Goal: Task Accomplishment & Management: Manage account settings

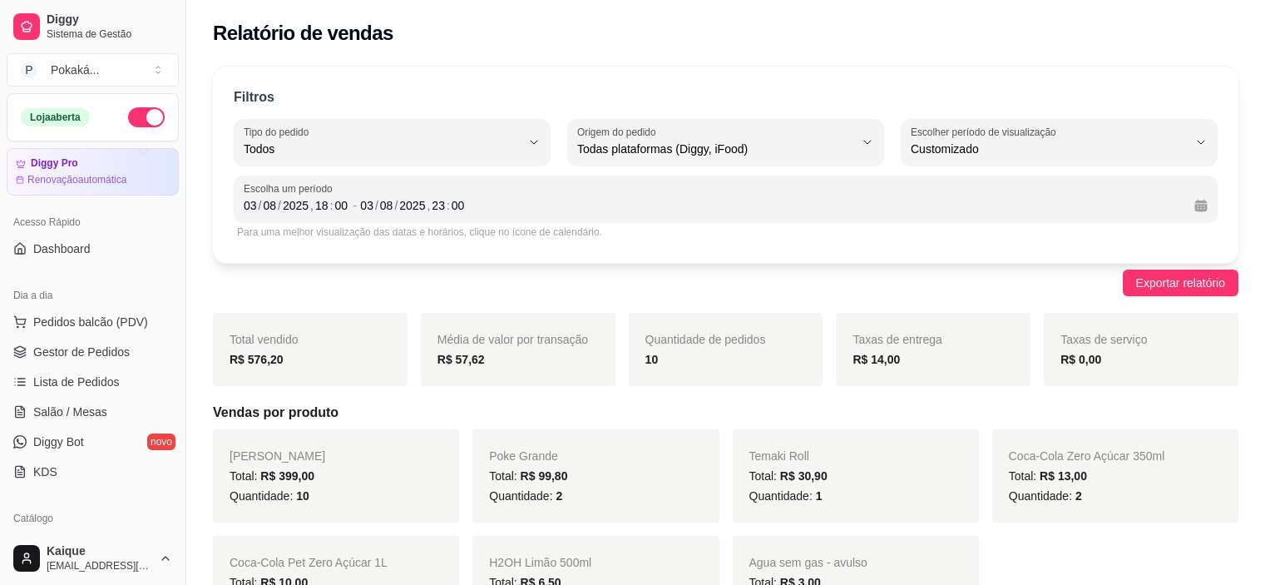
select select "ALL"
select select "-1"
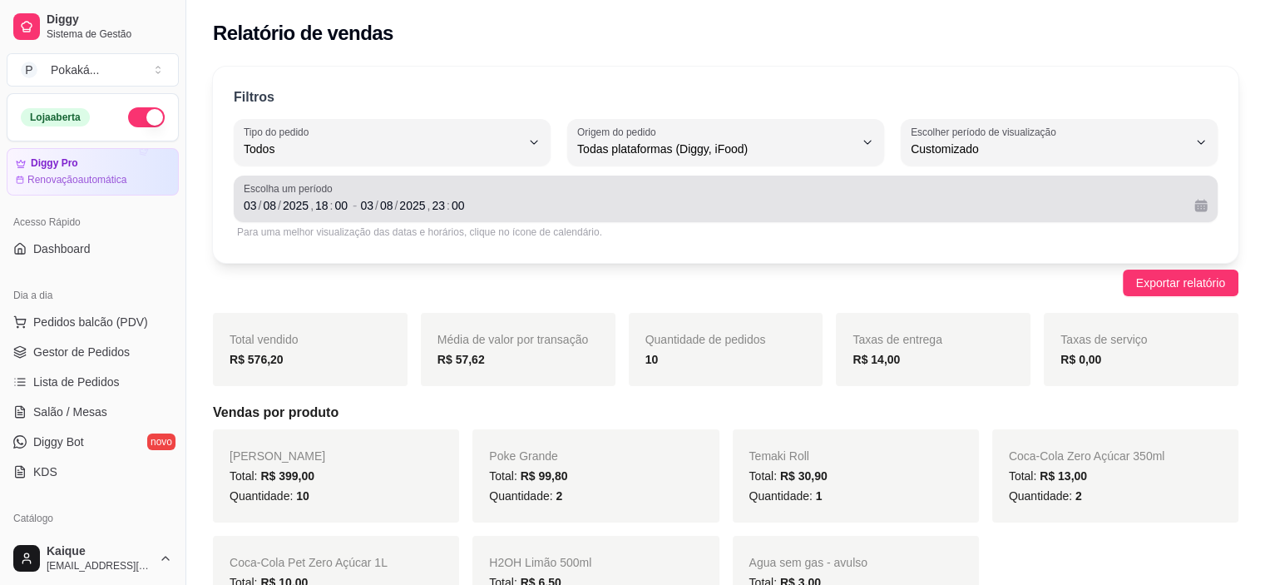
scroll to position [16, 0]
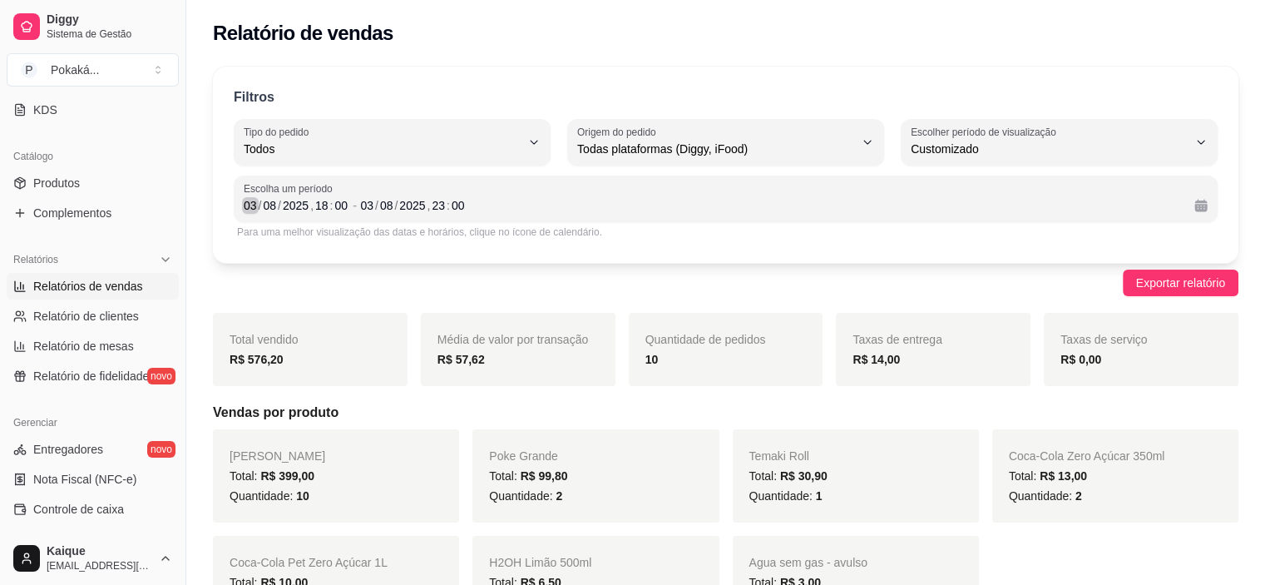
click at [253, 203] on div "03" at bounding box center [250, 205] width 17 height 17
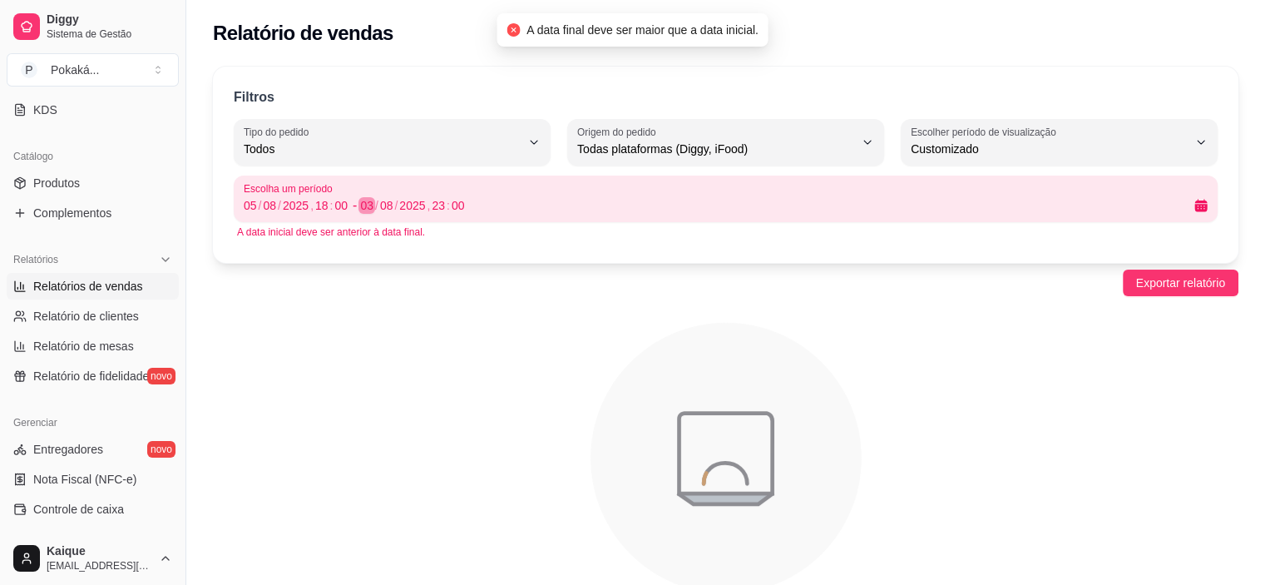
click at [369, 206] on div "03" at bounding box center [367, 205] width 17 height 17
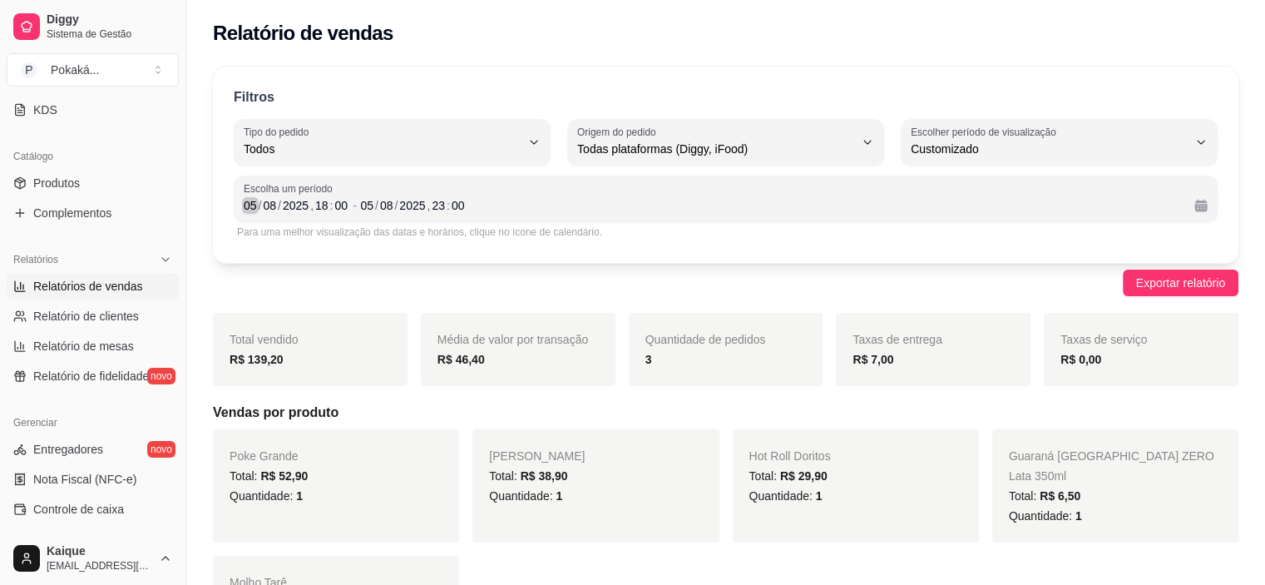
click at [253, 204] on div "05" at bounding box center [250, 205] width 17 height 17
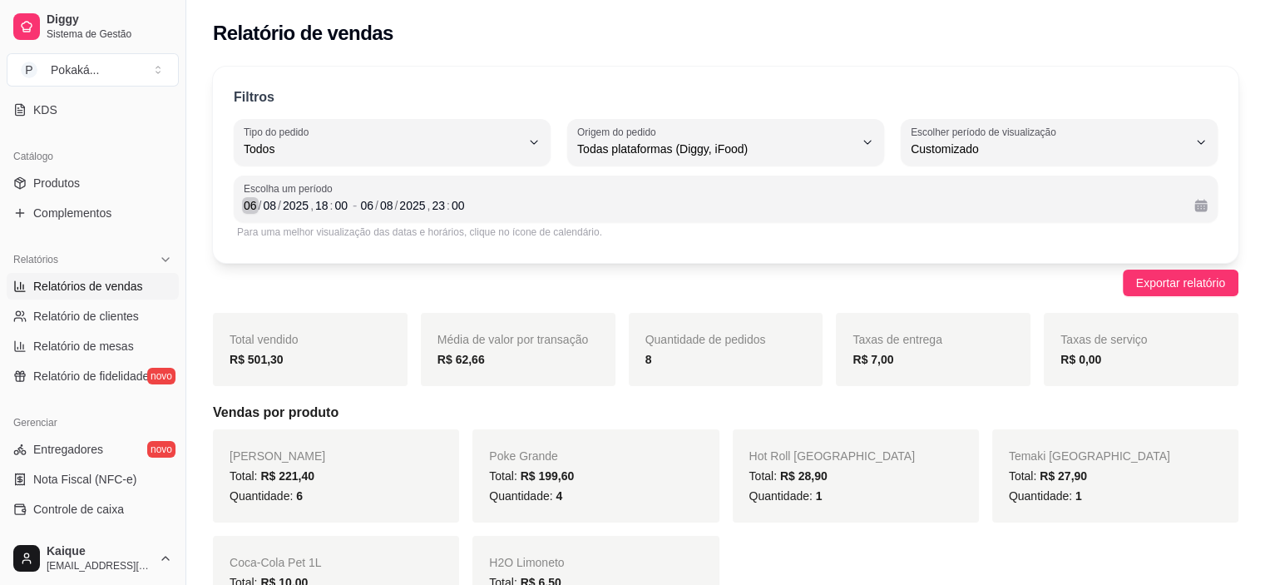
click at [257, 201] on div "/" at bounding box center [260, 205] width 7 height 17
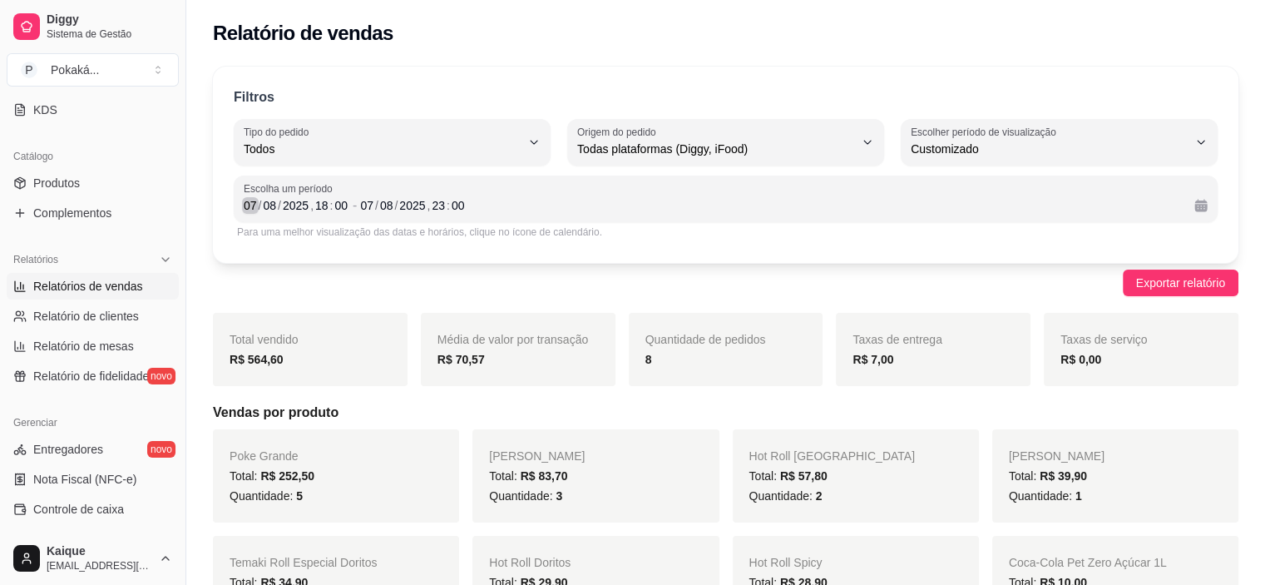
click at [250, 202] on div "07" at bounding box center [250, 205] width 17 height 17
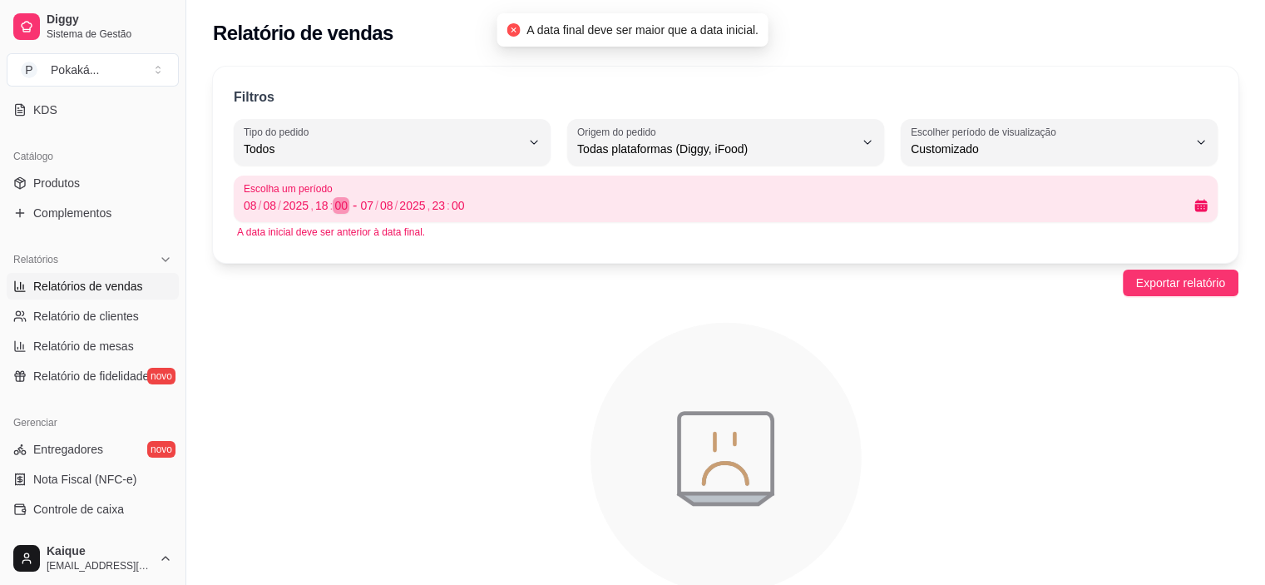
click at [358, 202] on div "[DATE] 18 : 00 - [DATE] 23 : 00" at bounding box center [726, 205] width 964 height 20
click at [370, 205] on div "07" at bounding box center [367, 205] width 17 height 17
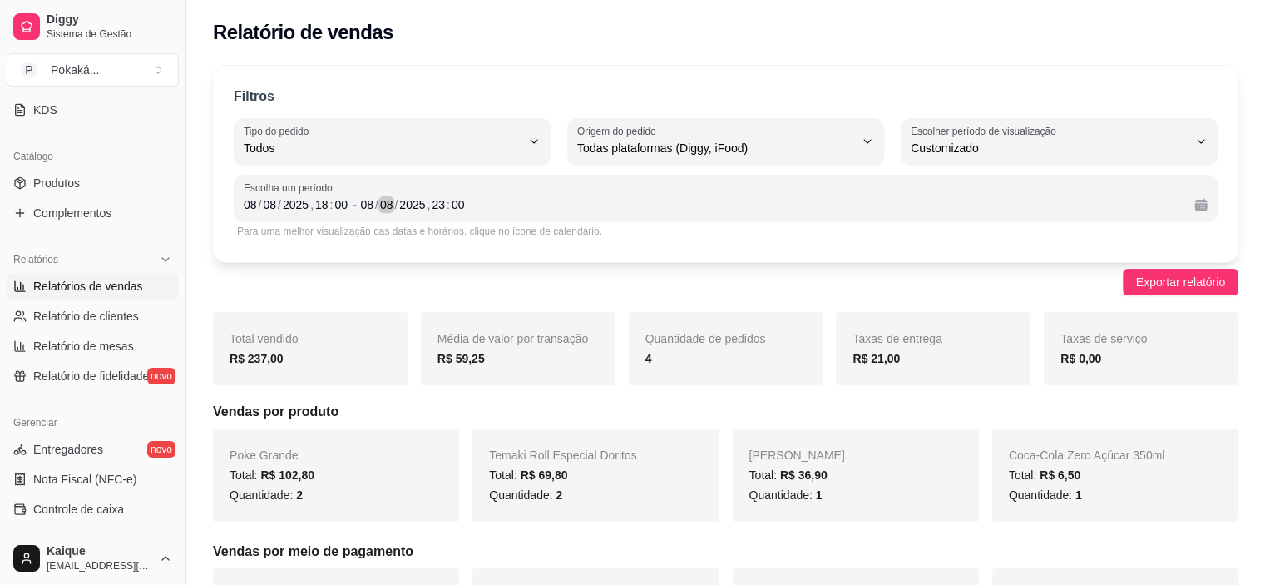
scroll to position [0, 0]
click at [246, 205] on div "08" at bounding box center [250, 205] width 17 height 17
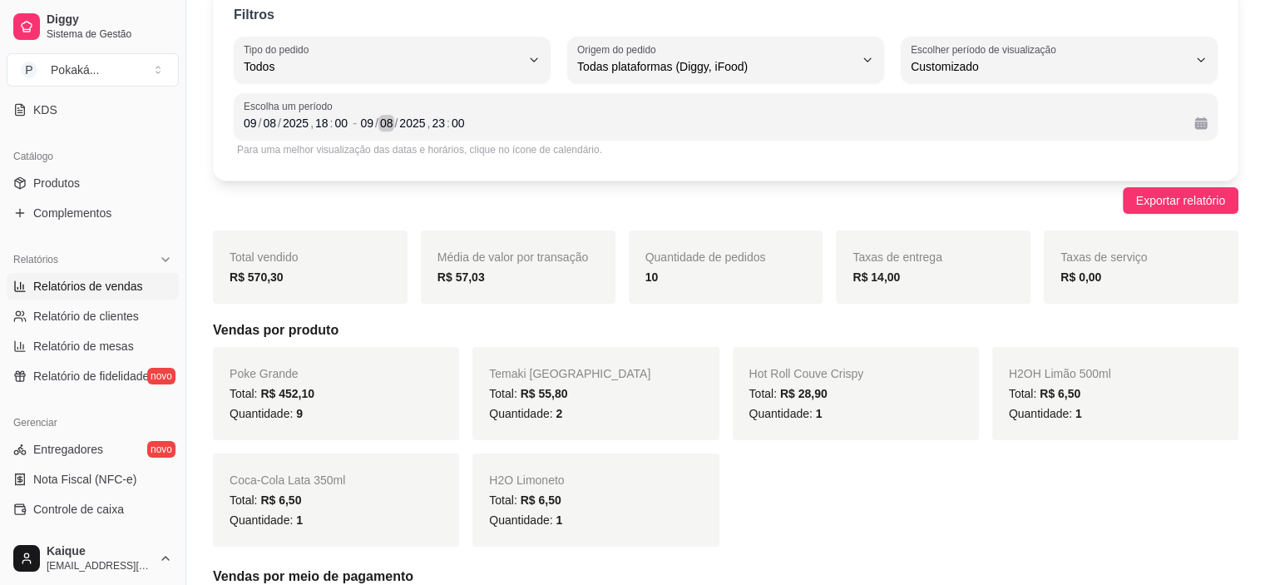
scroll to position [83, 0]
click at [250, 122] on div "09" at bounding box center [250, 122] width 17 height 17
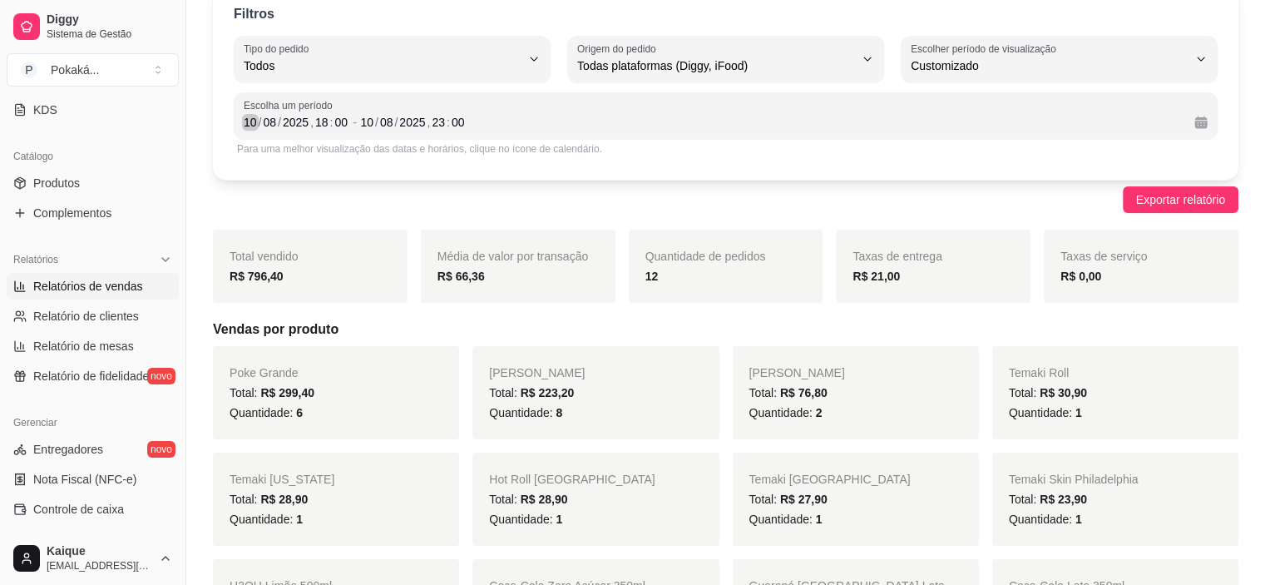
click at [253, 126] on div "10" at bounding box center [250, 122] width 17 height 17
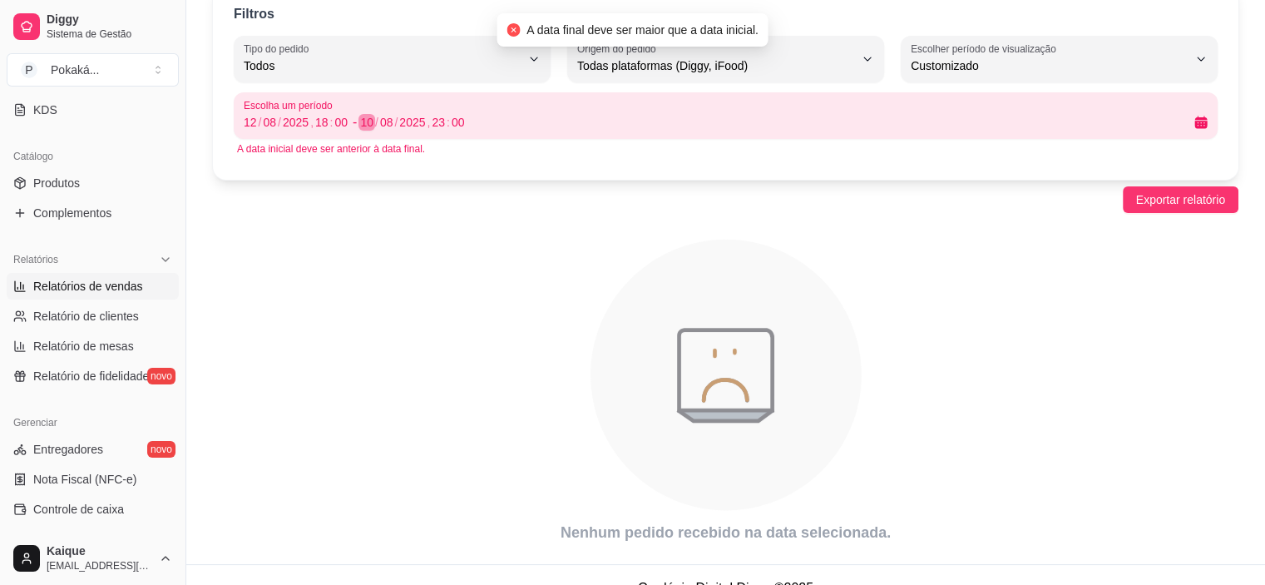
click at [368, 128] on div "10" at bounding box center [367, 122] width 17 height 17
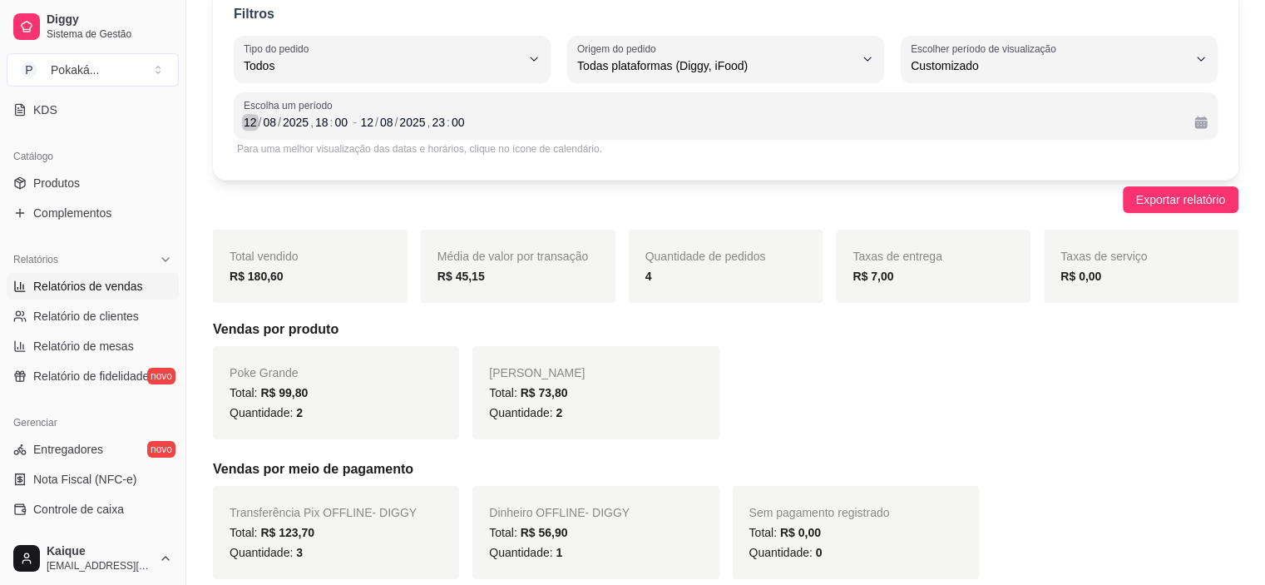
click at [254, 125] on div "12" at bounding box center [250, 122] width 17 height 17
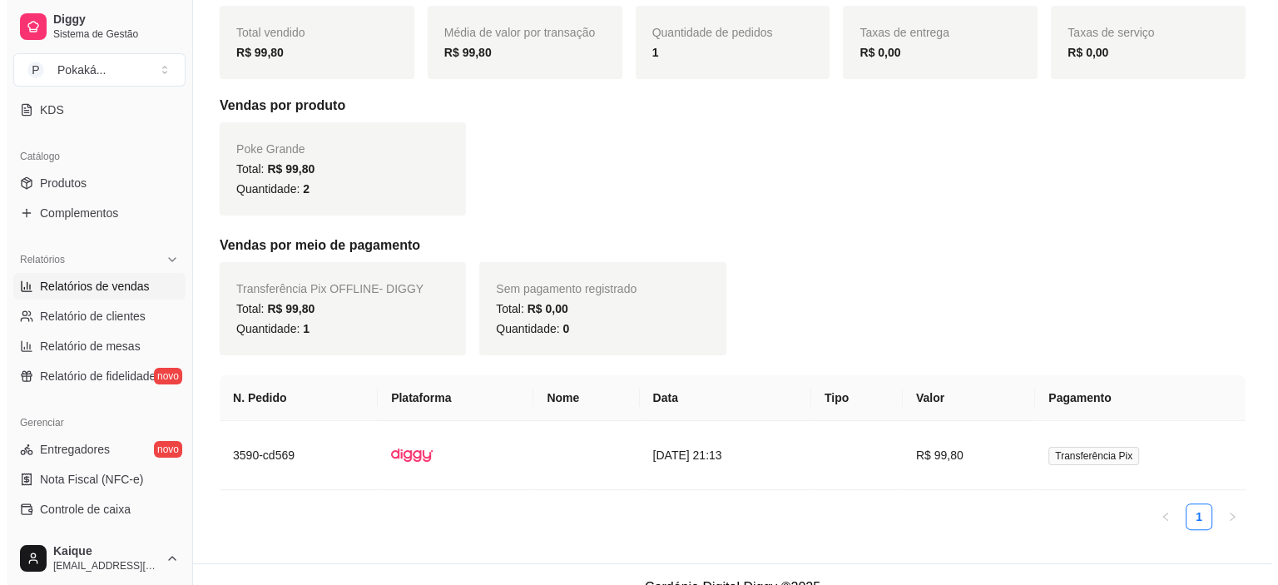
scroll to position [332, 0]
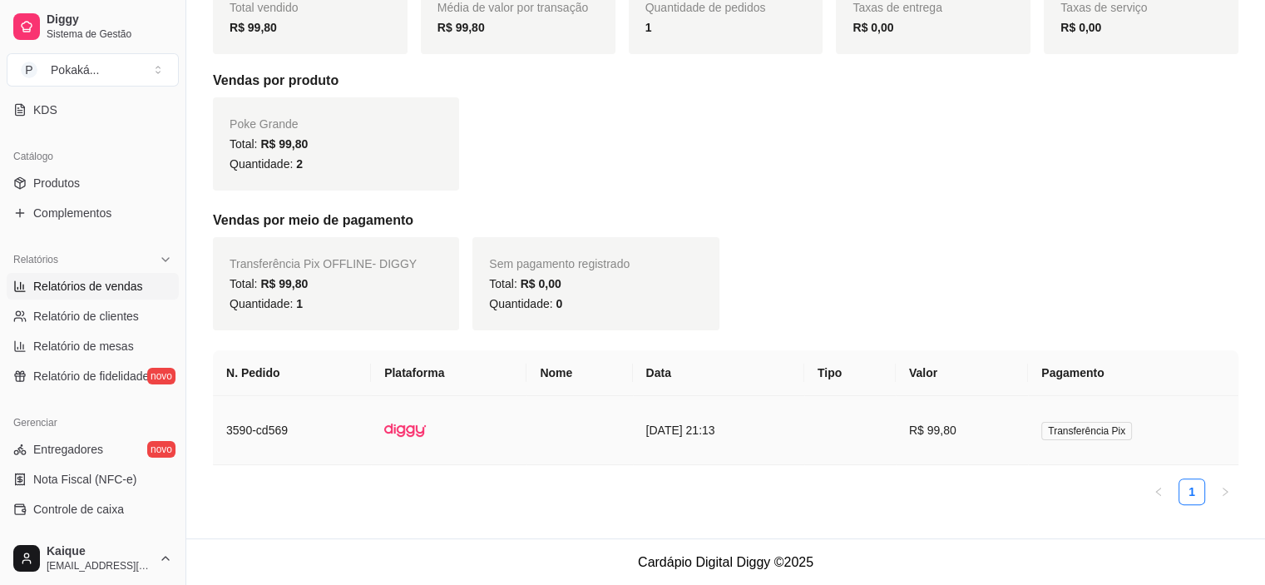
click at [797, 428] on td "[DATE] 21:13" at bounding box center [718, 430] width 171 height 69
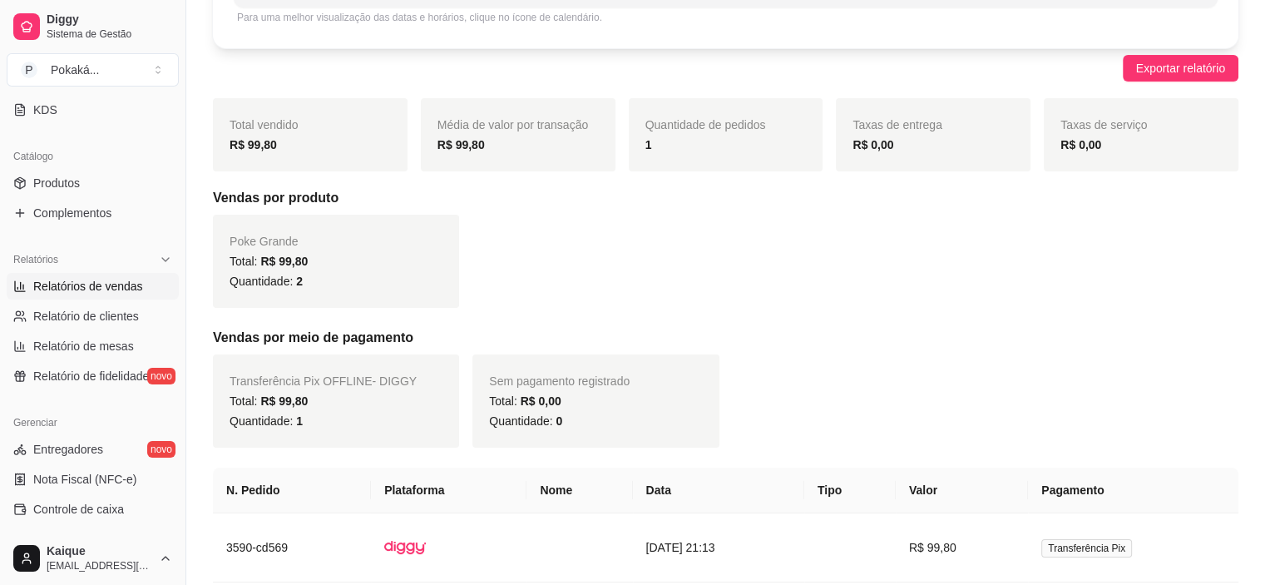
scroll to position [0, 0]
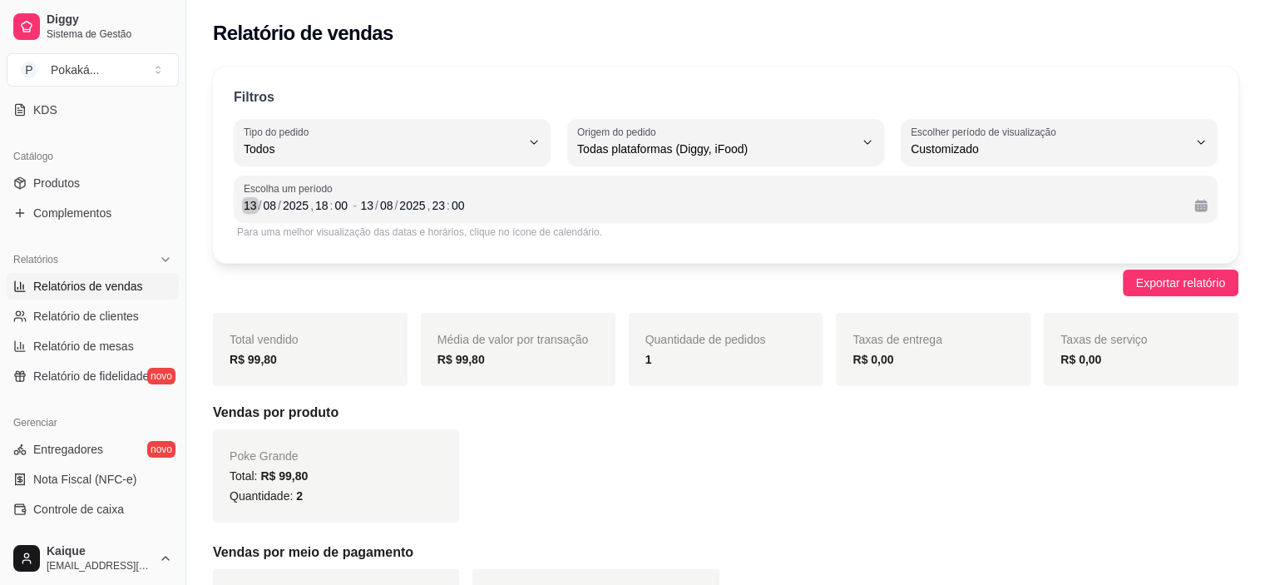
click at [253, 200] on div "13" at bounding box center [250, 205] width 17 height 17
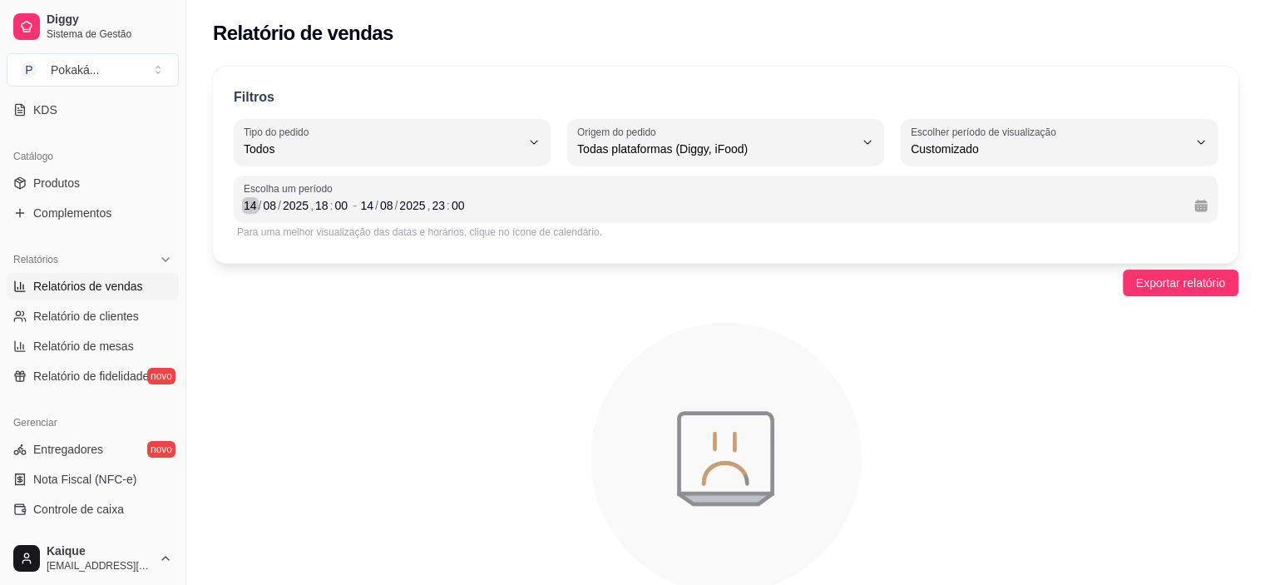
click at [257, 202] on div "/" at bounding box center [260, 205] width 7 height 17
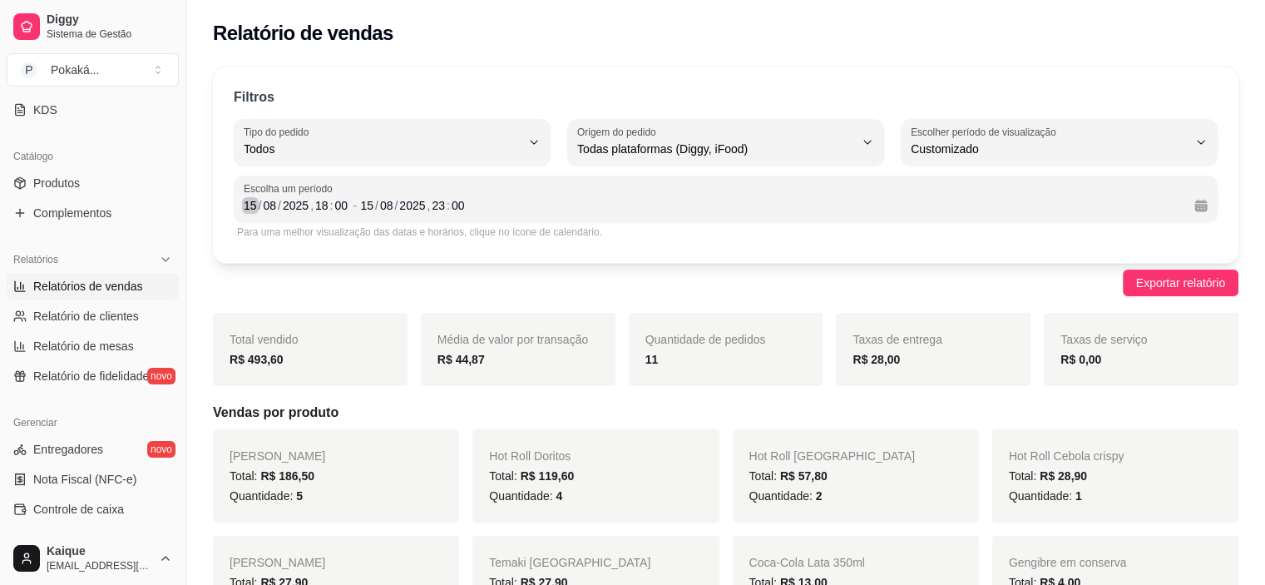
click at [248, 205] on div "15" at bounding box center [250, 205] width 17 height 17
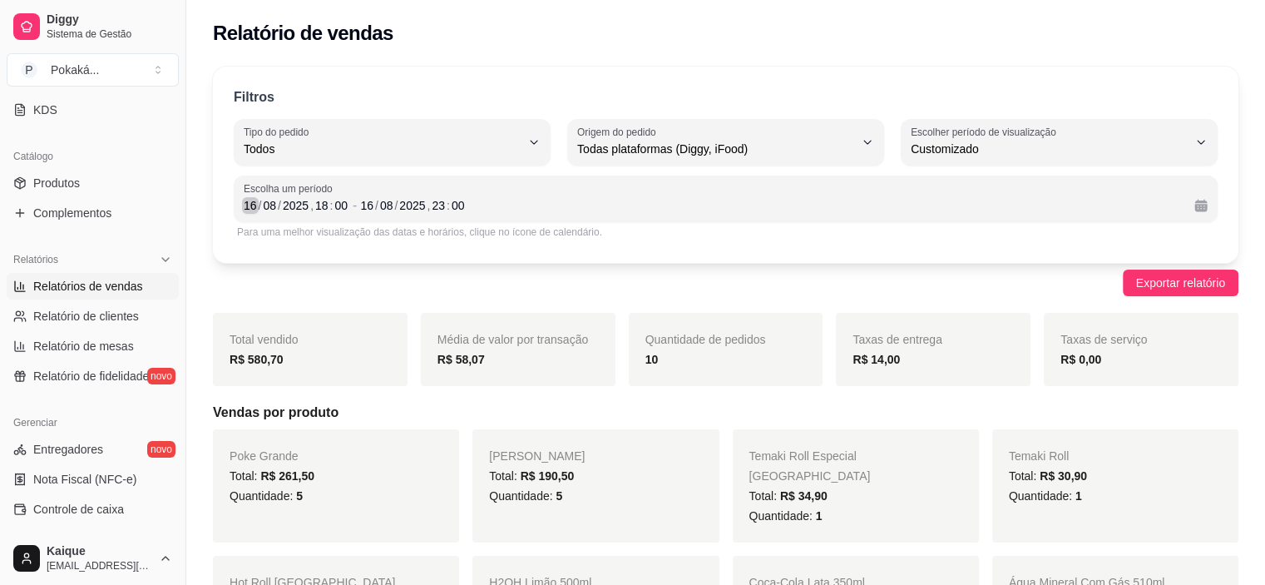
click at [258, 206] on div "/" at bounding box center [260, 205] width 7 height 17
click at [251, 204] on div "17" at bounding box center [250, 205] width 17 height 17
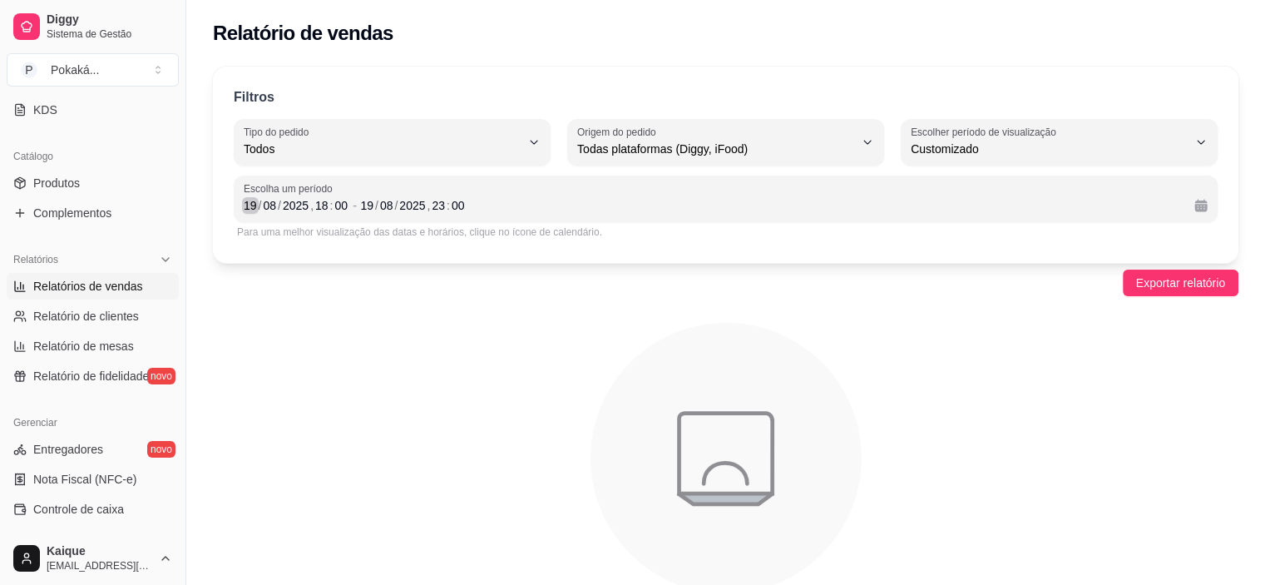
click at [254, 197] on div "19" at bounding box center [250, 205] width 17 height 17
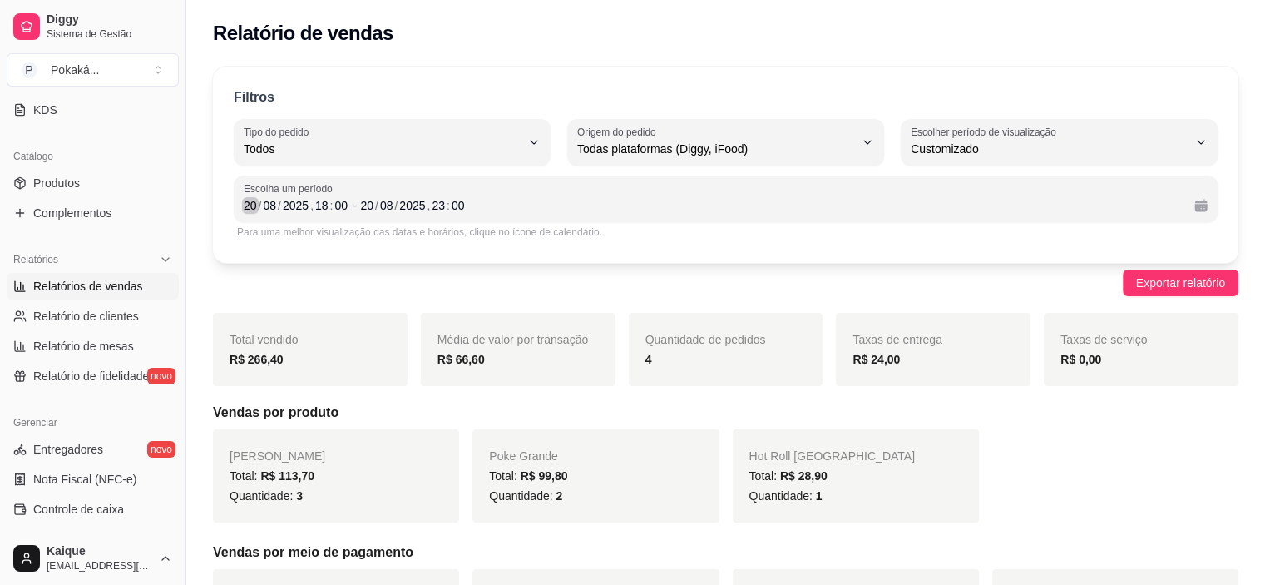
click at [250, 205] on div "20" at bounding box center [250, 205] width 17 height 17
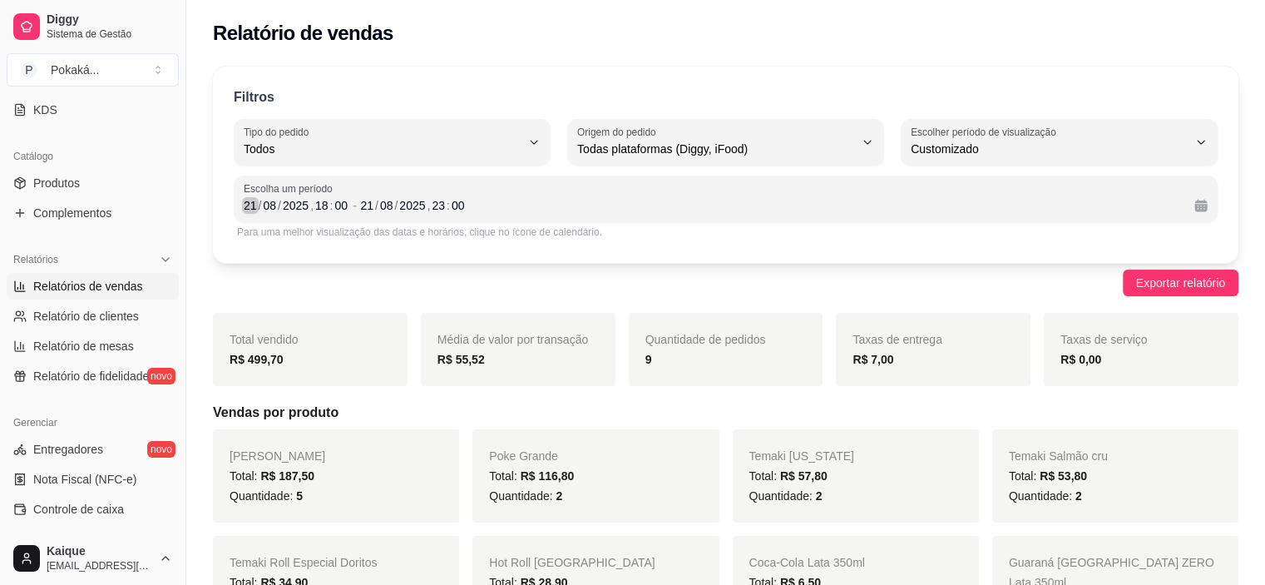
click at [249, 205] on div "21" at bounding box center [250, 205] width 17 height 17
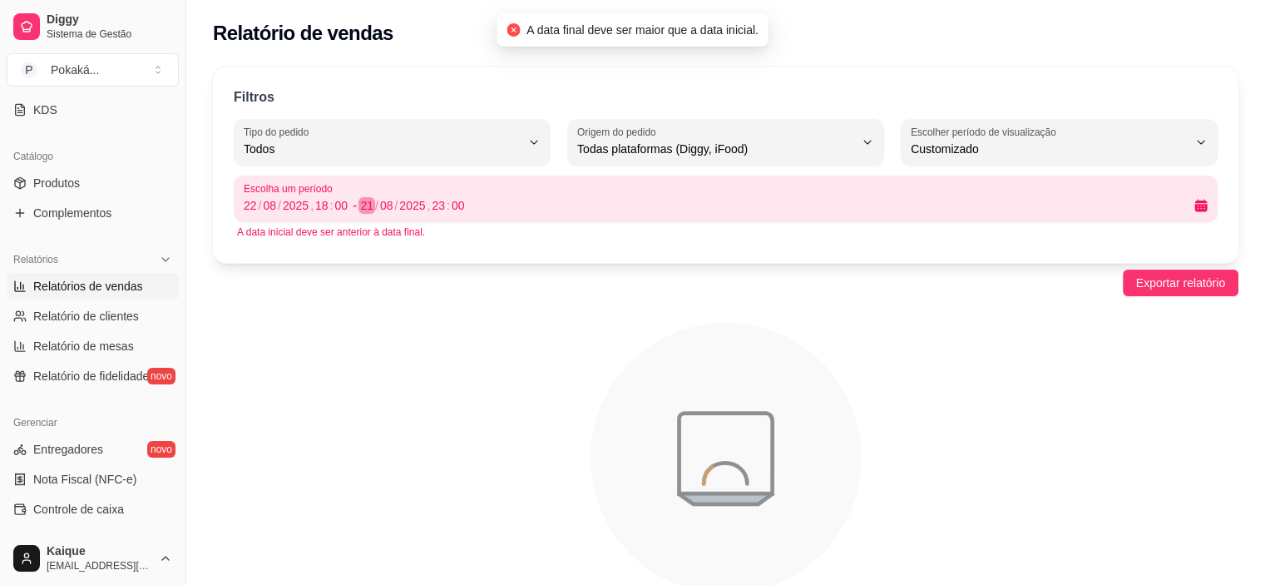
click at [370, 212] on div "21" at bounding box center [367, 205] width 17 height 17
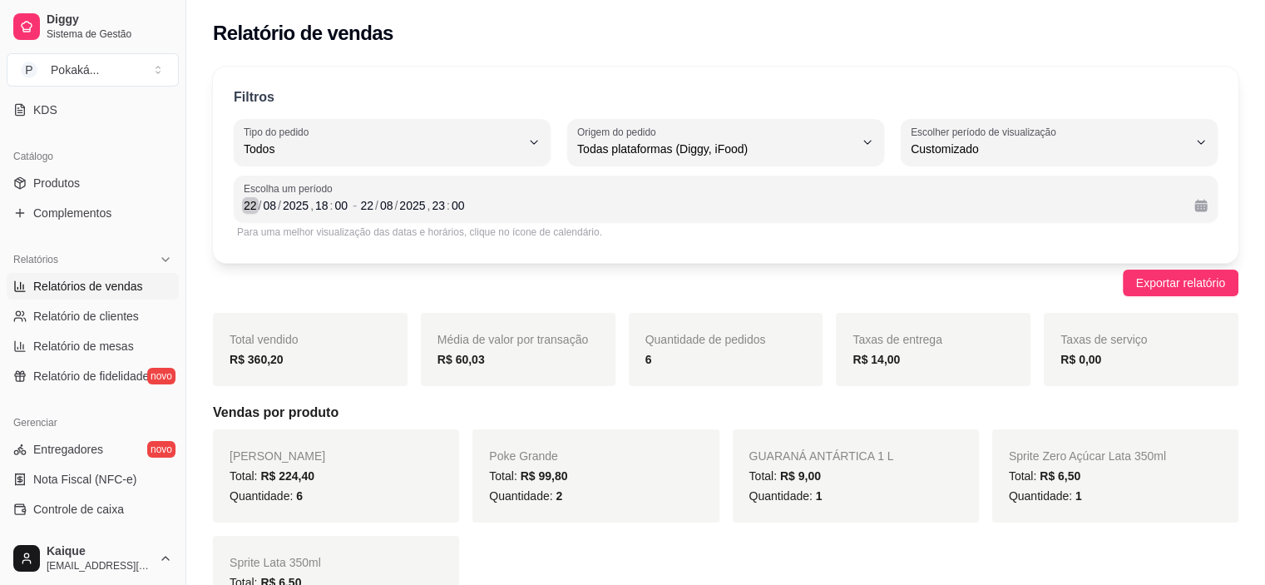
click at [257, 206] on div "/" at bounding box center [260, 205] width 7 height 17
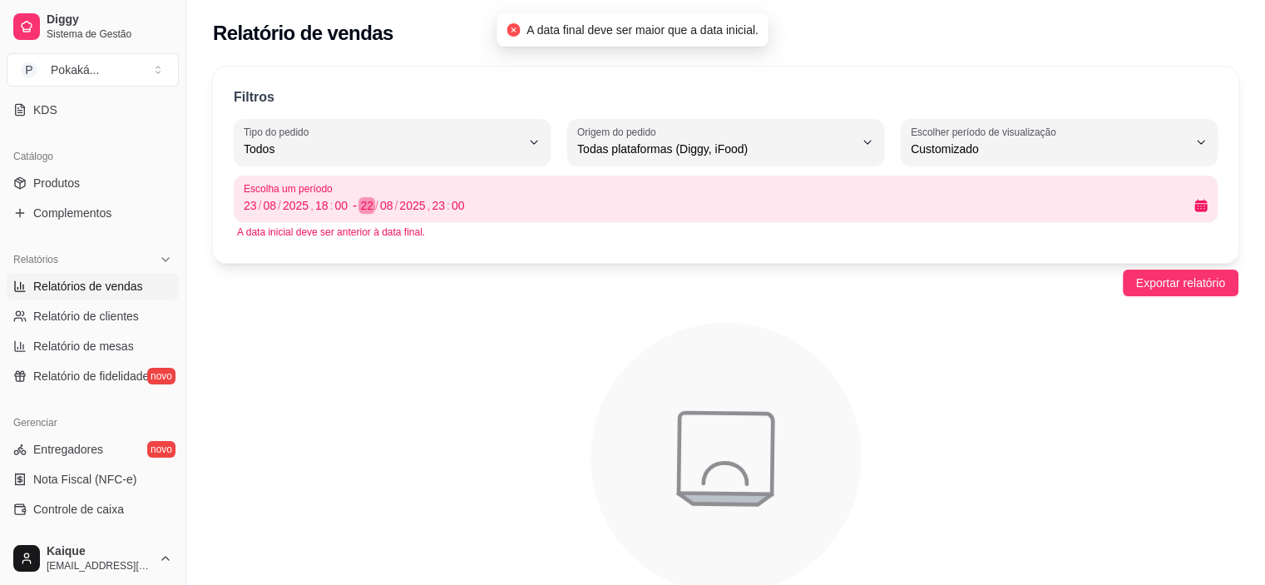
click at [366, 202] on div "22" at bounding box center [367, 205] width 17 height 17
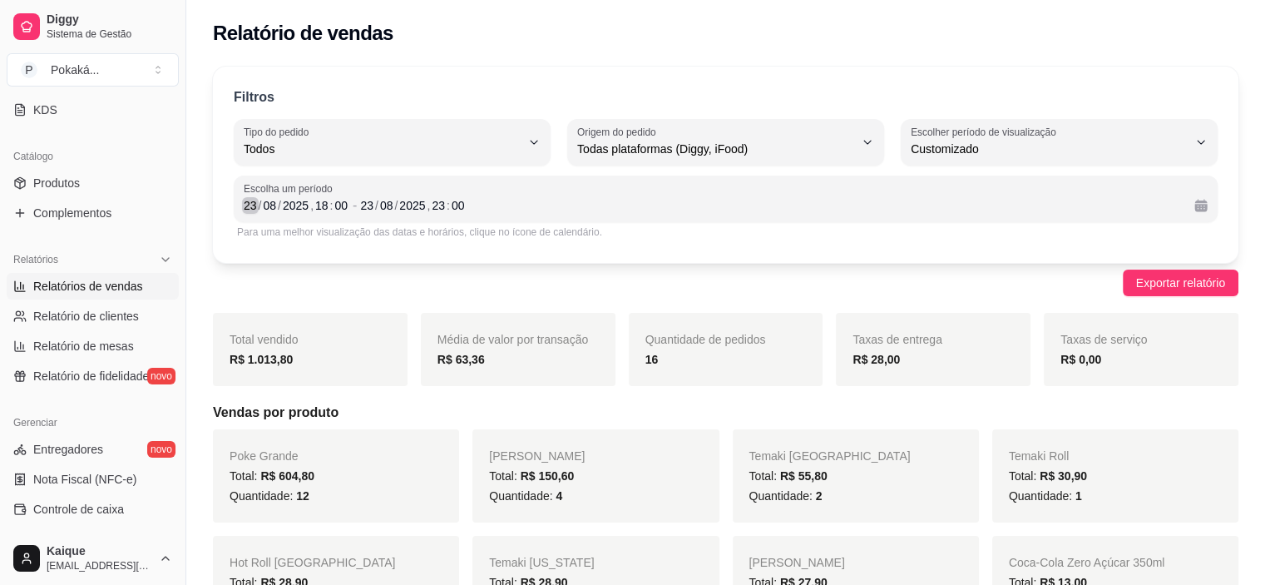
click at [246, 213] on div "23" at bounding box center [250, 205] width 17 height 17
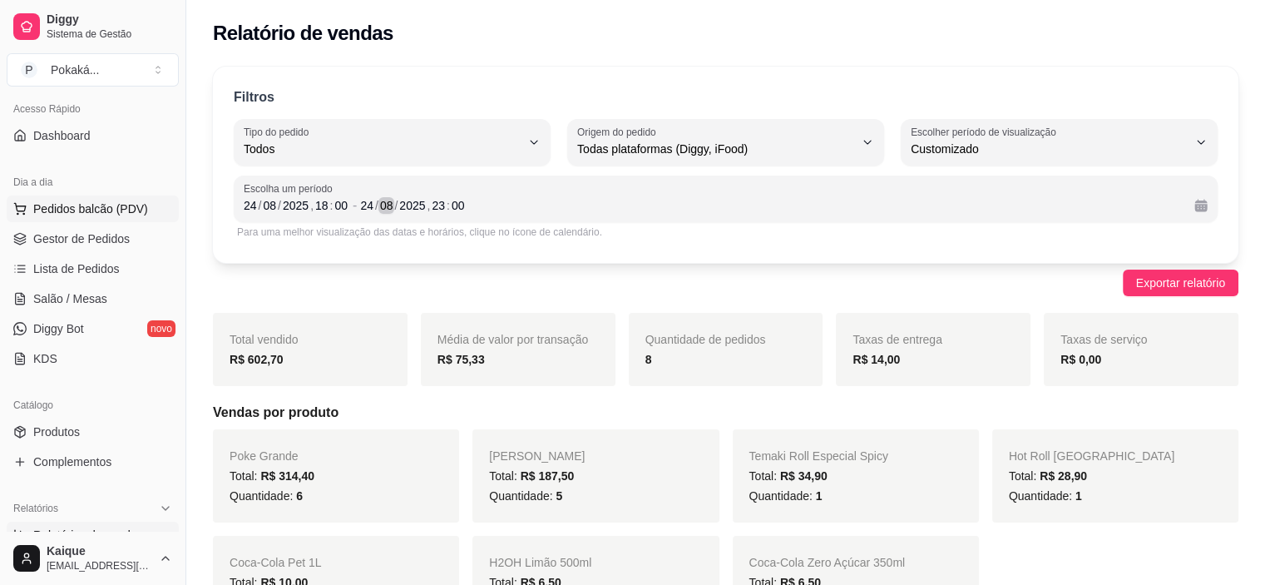
scroll to position [112, 0]
click at [93, 241] on span "Gestor de Pedidos" at bounding box center [81, 239] width 96 height 17
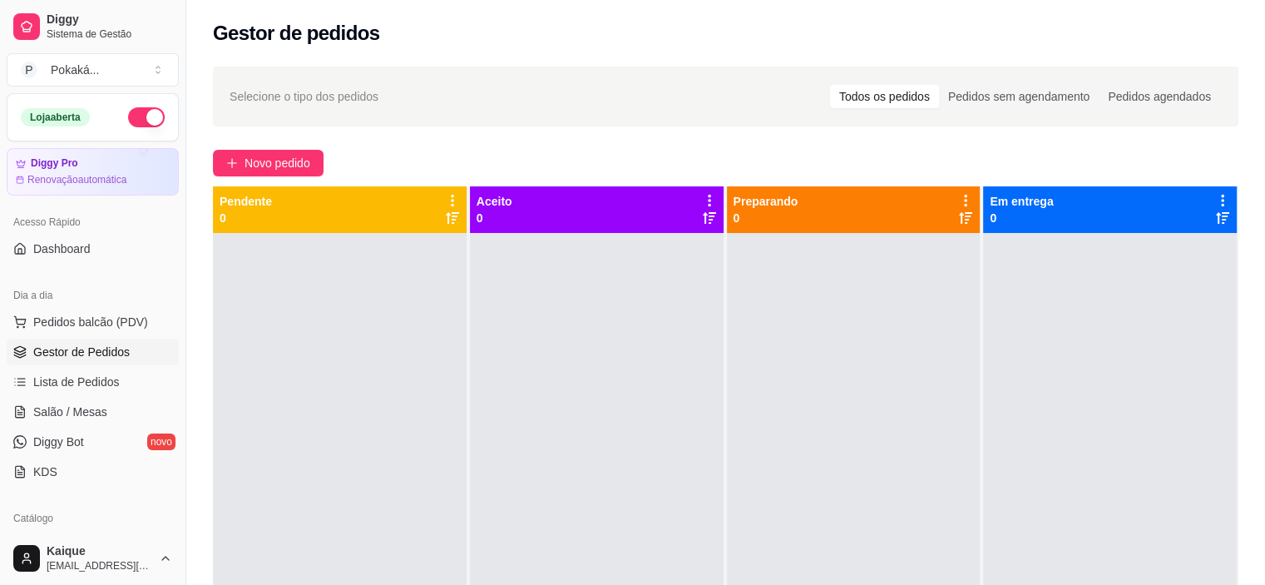
click at [131, 107] on button "button" at bounding box center [146, 117] width 37 height 20
